Goal: Task Accomplishment & Management: Manage account settings

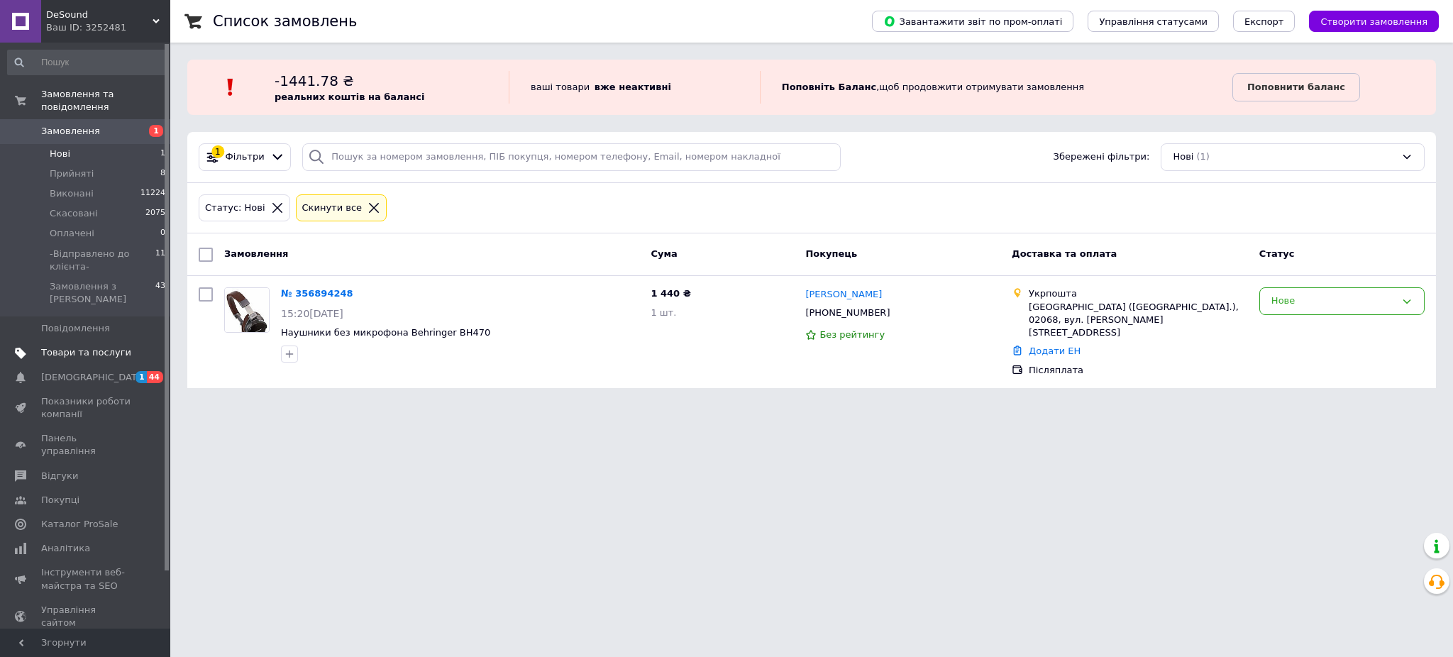
click at [106, 346] on span "Товари та послуги" at bounding box center [86, 352] width 90 height 13
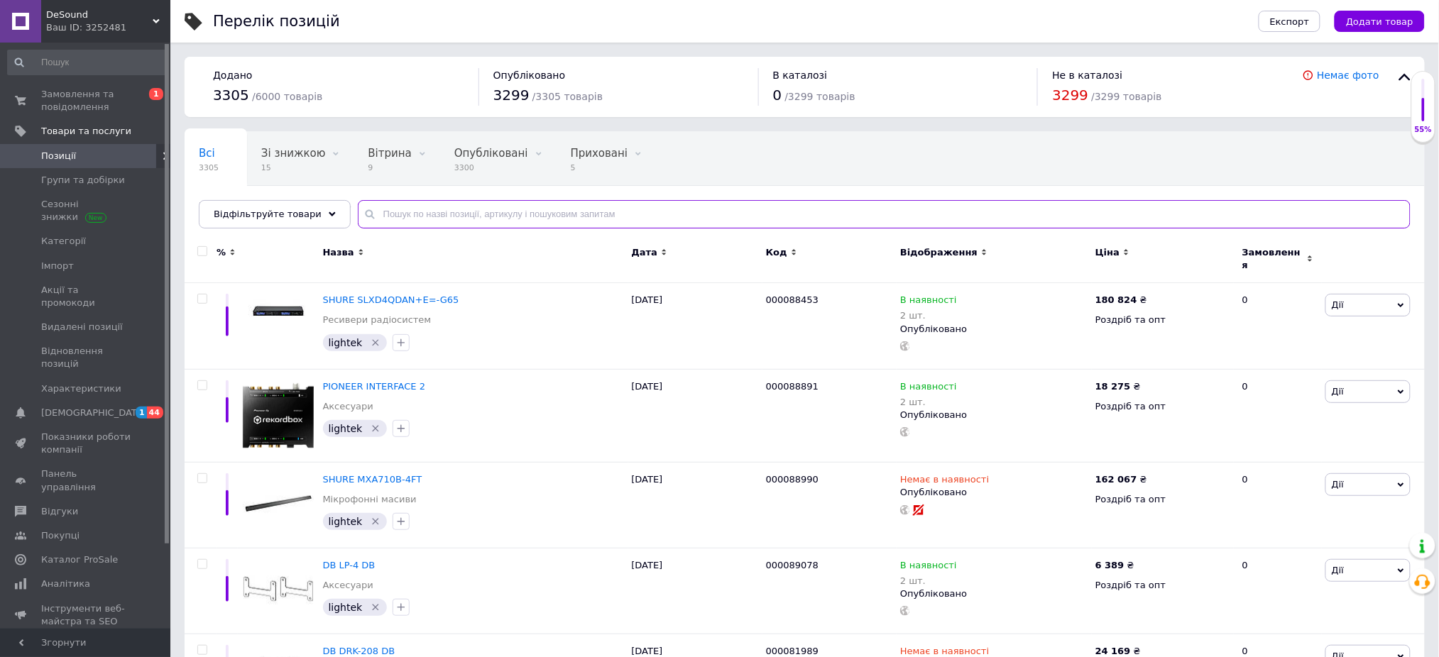
click at [463, 216] on input "text" at bounding box center [884, 214] width 1052 height 28
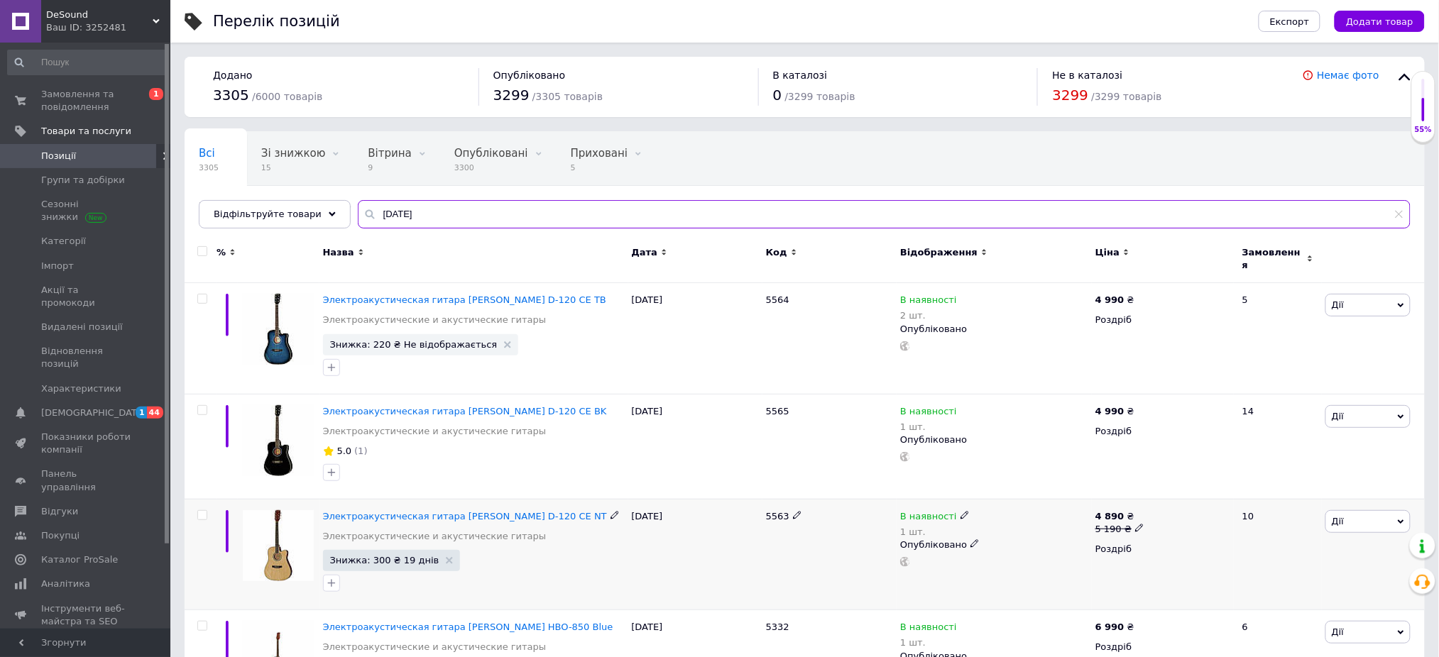
type input "[DATE]"
click at [960, 511] on icon at bounding box center [964, 515] width 9 height 9
click at [1055, 524] on li "Немає в наявності" at bounding box center [1041, 534] width 135 height 20
click at [1050, 554] on input "1" at bounding box center [1028, 560] width 108 height 28
click at [109, 107] on span "Замовлення та повідомлення" at bounding box center [86, 101] width 90 height 26
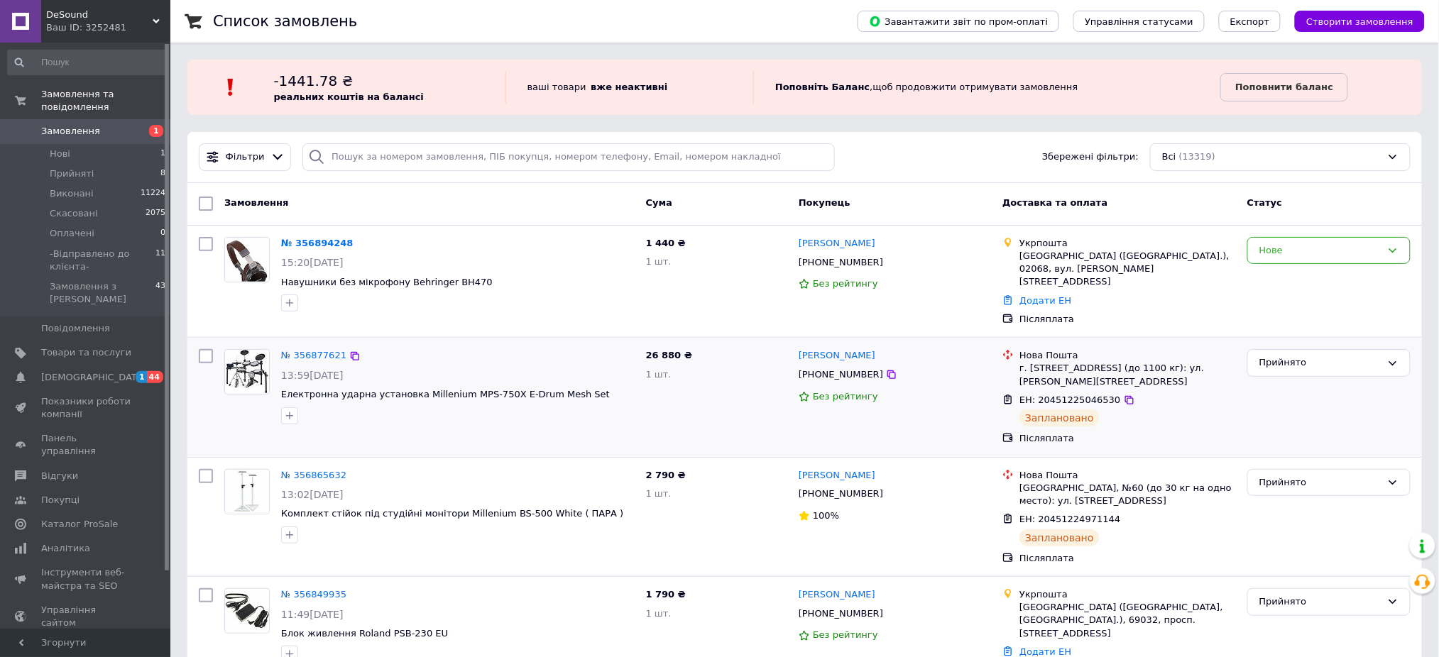
click at [628, 368] on div "13:59[DATE]" at bounding box center [457, 375] width 353 height 14
click at [1329, 356] on div "Прийнято" at bounding box center [1320, 363] width 122 height 15
click at [1326, 458] on li "-Відправлено до клієнта-" at bounding box center [1329, 471] width 162 height 26
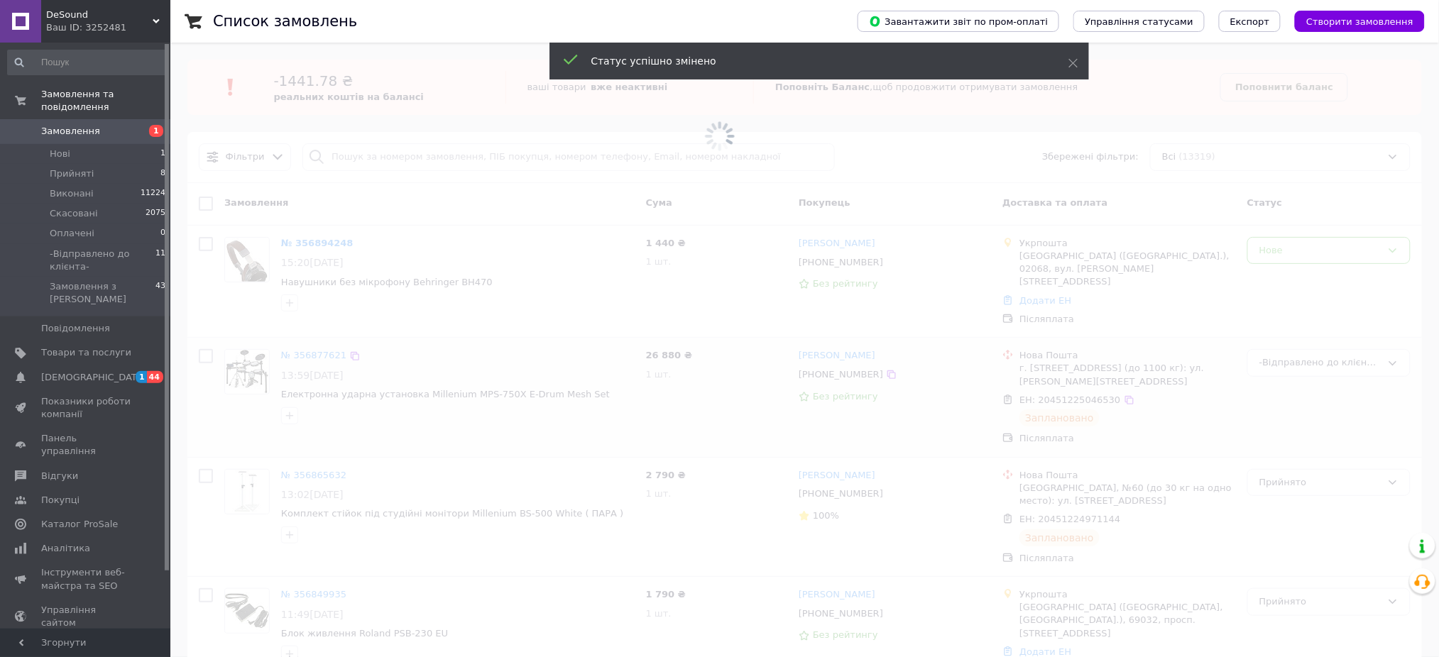
scroll to position [94, 0]
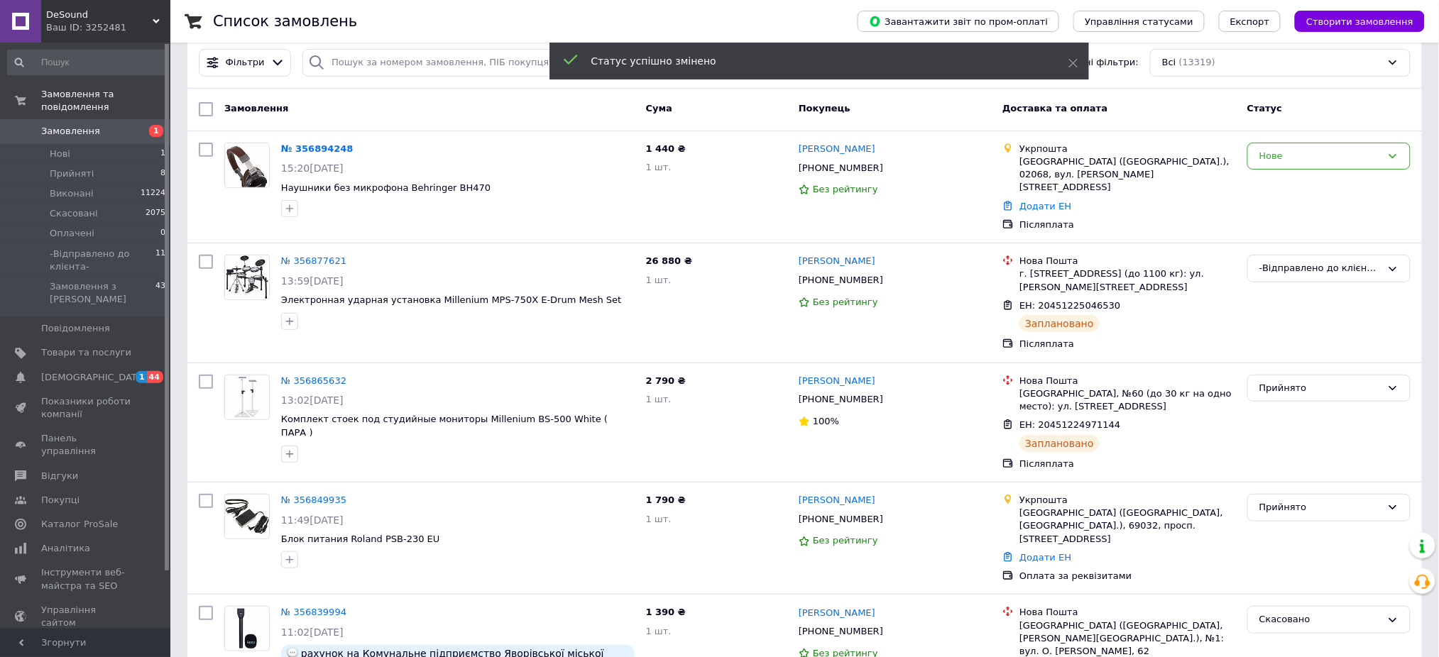
click at [1309, 381] on div "Прийнято" at bounding box center [1320, 388] width 122 height 15
click at [1287, 483] on li "-Відправлено до клієнта-" at bounding box center [1329, 496] width 162 height 26
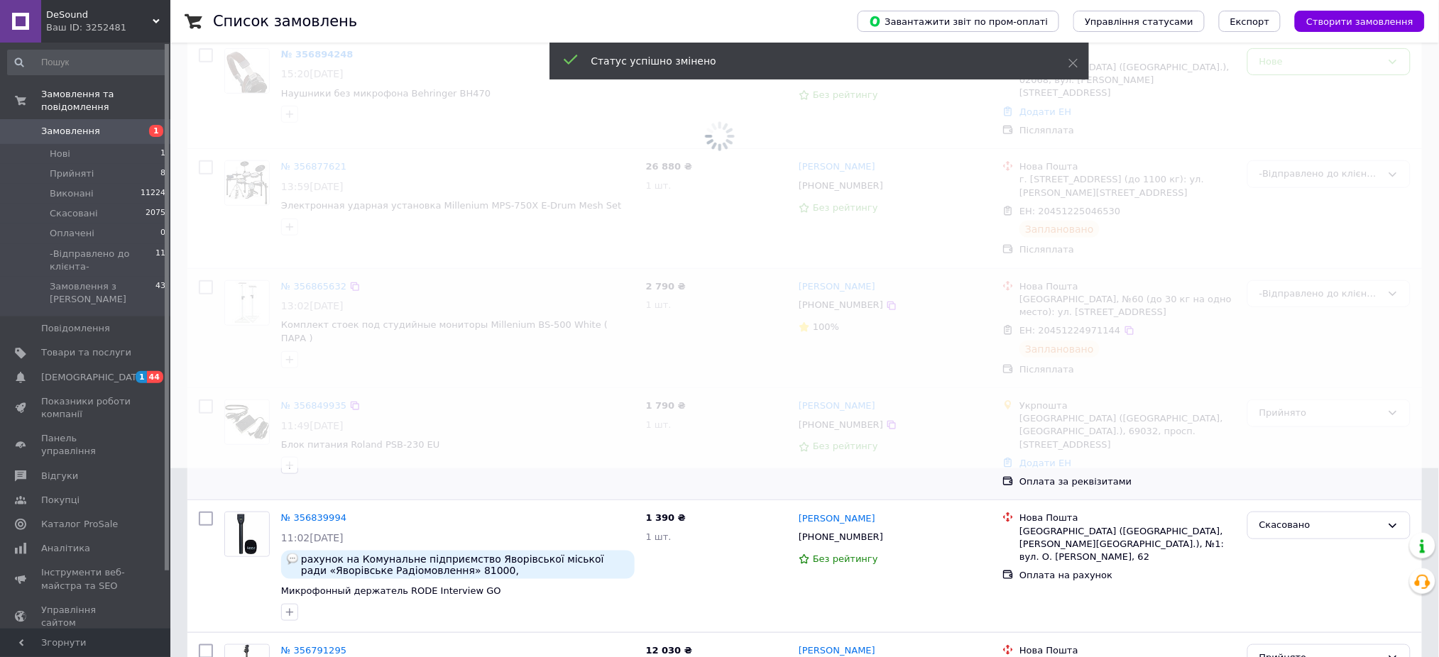
scroll to position [378, 0]
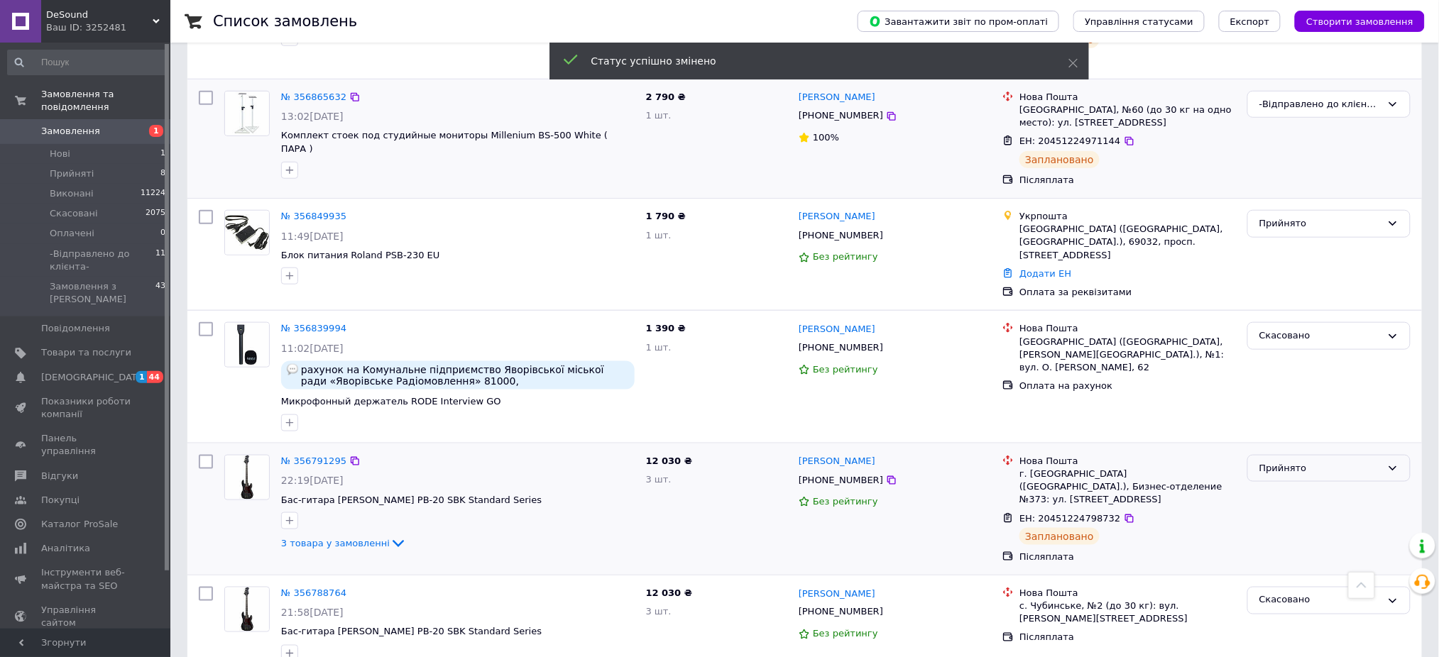
click at [1299, 461] on div "Прийнято" at bounding box center [1320, 468] width 122 height 15
click at [1287, 563] on li "-Відправлено до клієнта-" at bounding box center [1329, 576] width 162 height 26
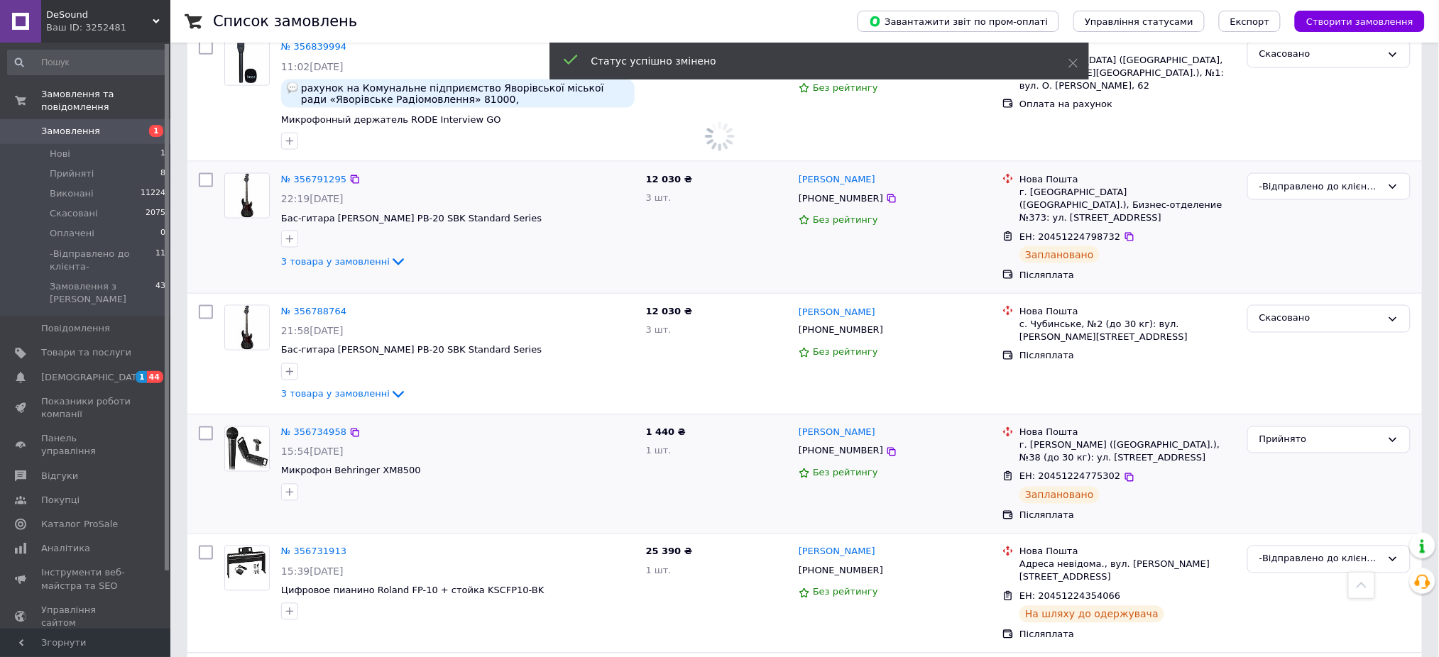
scroll to position [662, 0]
click at [1321, 431] on div "Прийнято" at bounding box center [1320, 438] width 122 height 15
click at [1285, 532] on li "-Відправлено до клієнта-" at bounding box center [1329, 545] width 162 height 26
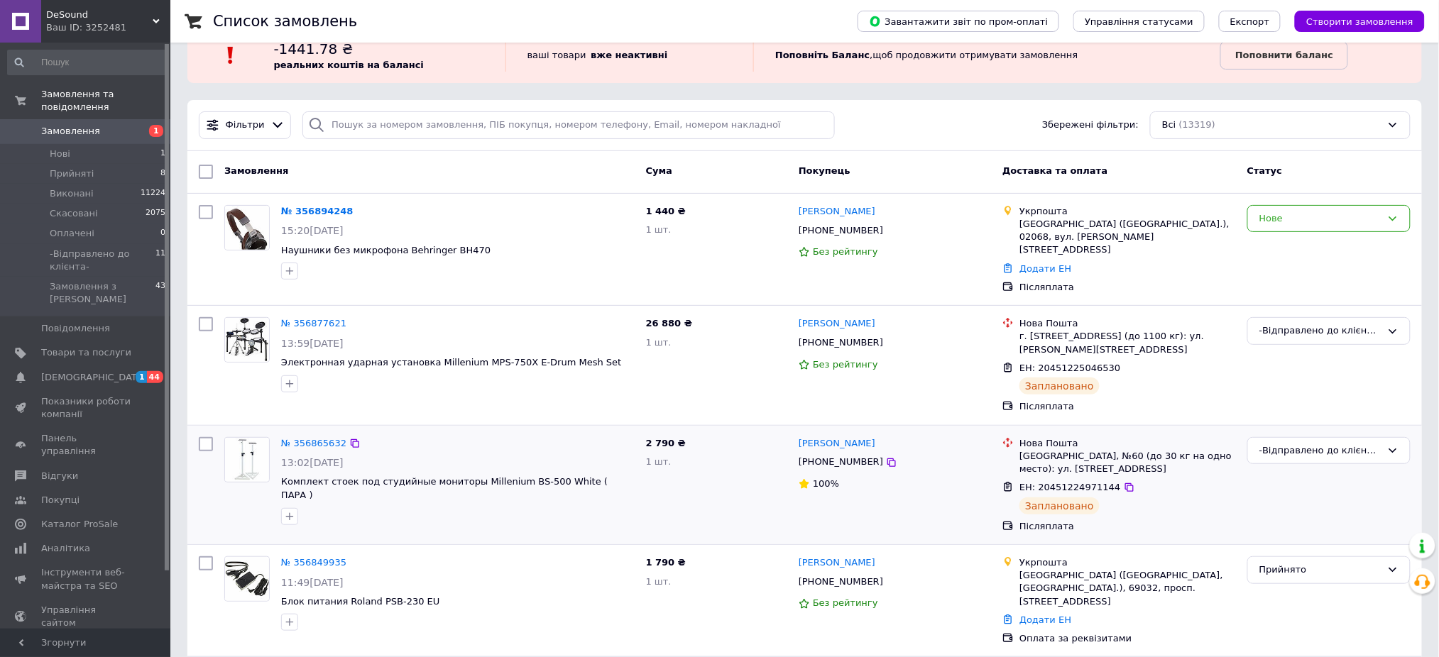
scroll to position [0, 0]
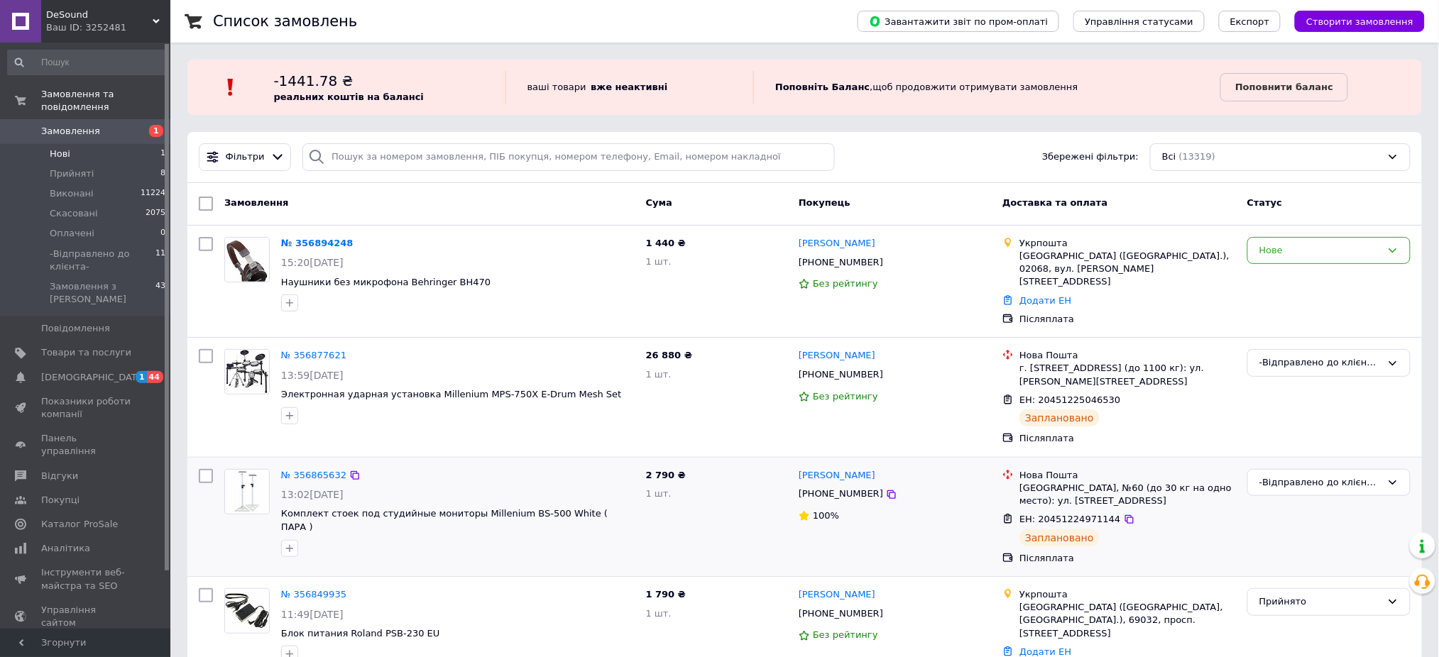
click at [84, 144] on li "Нові 1" at bounding box center [87, 154] width 174 height 20
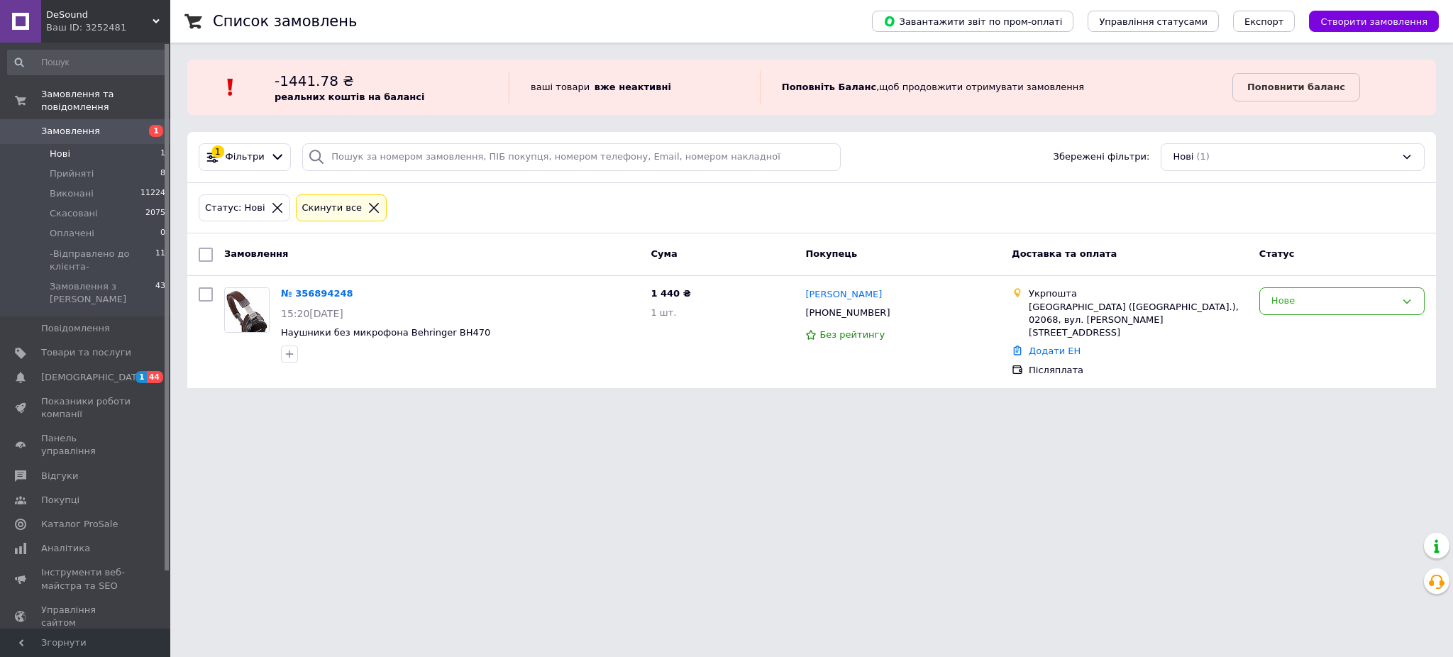
click at [590, 405] on html "DeSound Ваш ID: 3252481 Сайт DeSound Кабінет покупця Перевірити стан системи Ст…" at bounding box center [726, 202] width 1453 height 405
click at [95, 365] on link "[DEMOGRAPHIC_DATA] 1 44" at bounding box center [87, 377] width 174 height 24
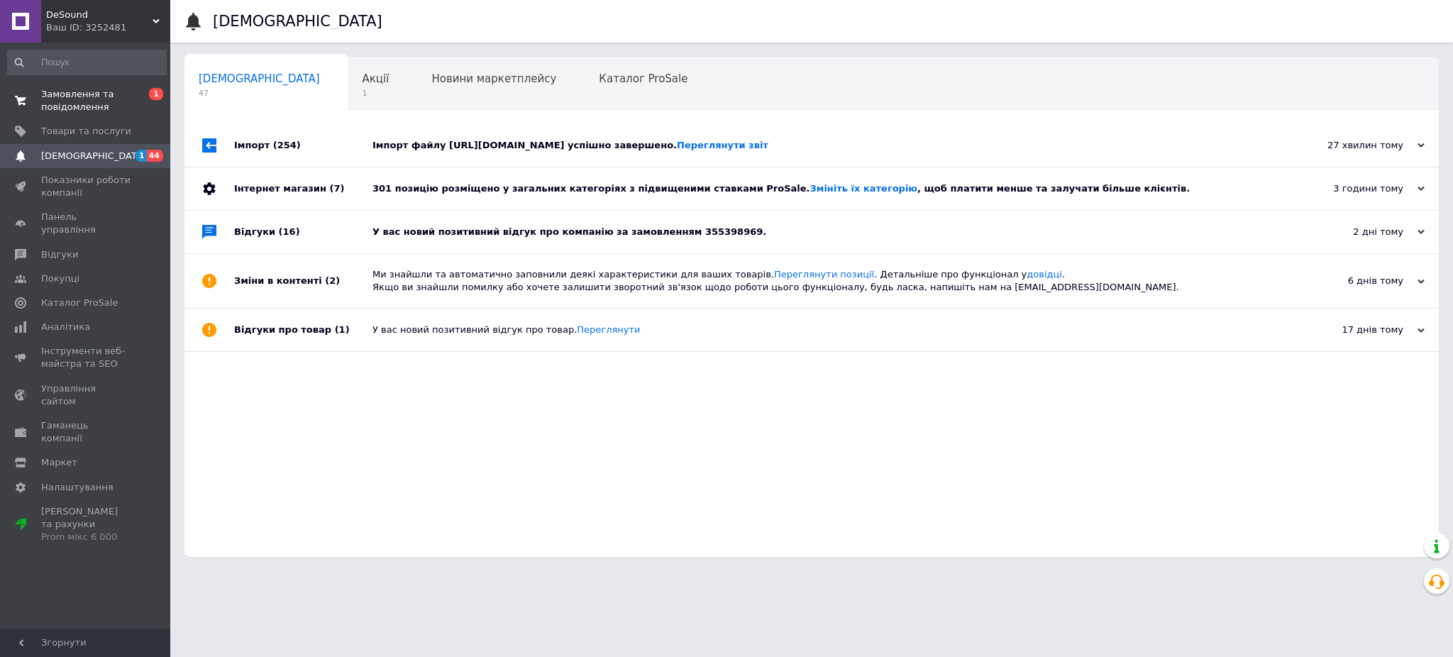
click at [112, 114] on link "Замовлення та повідомлення 0 1" at bounding box center [87, 100] width 174 height 37
